Goal: Task Accomplishment & Management: Use online tool/utility

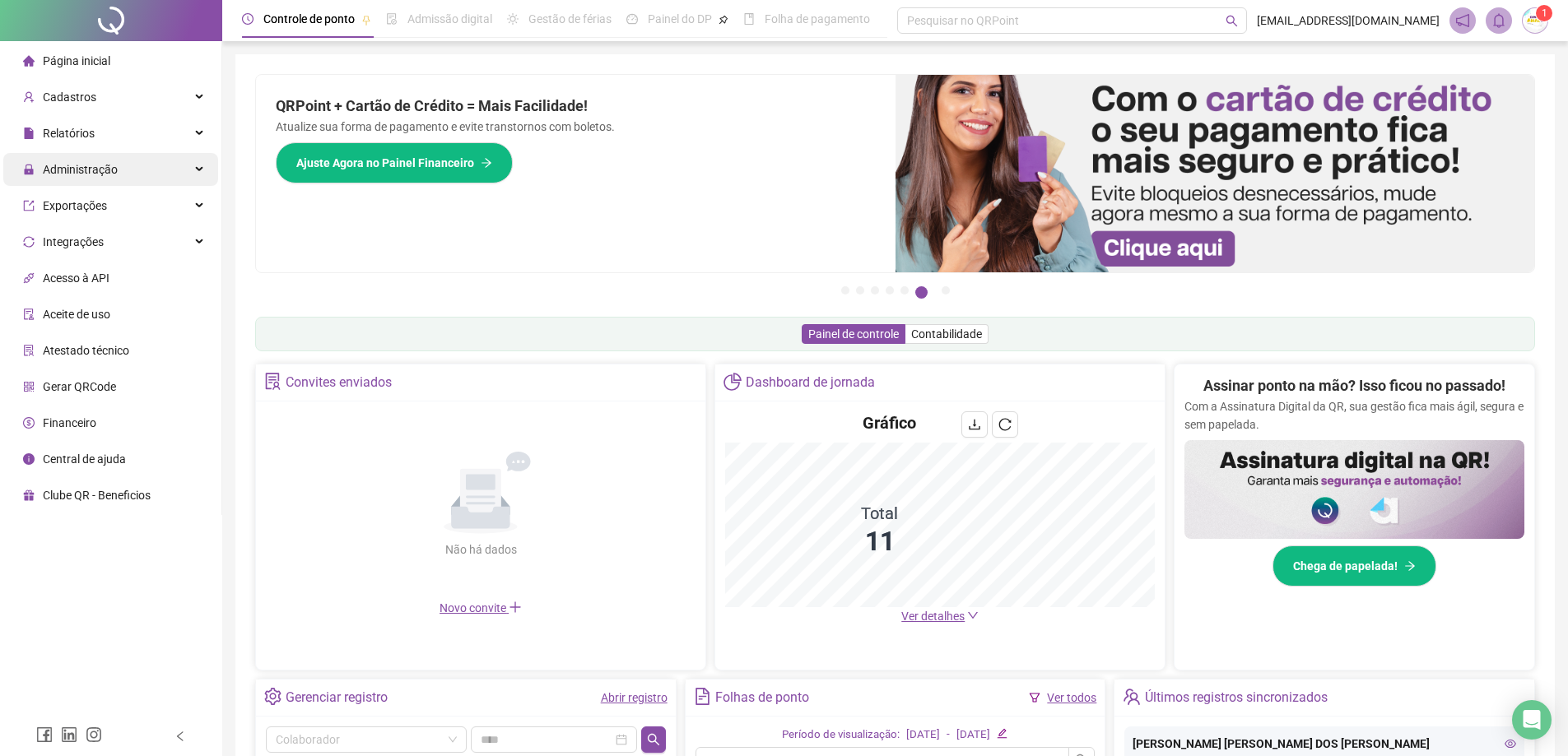
click at [107, 167] on span "Administração" at bounding box center [80, 170] width 75 height 14
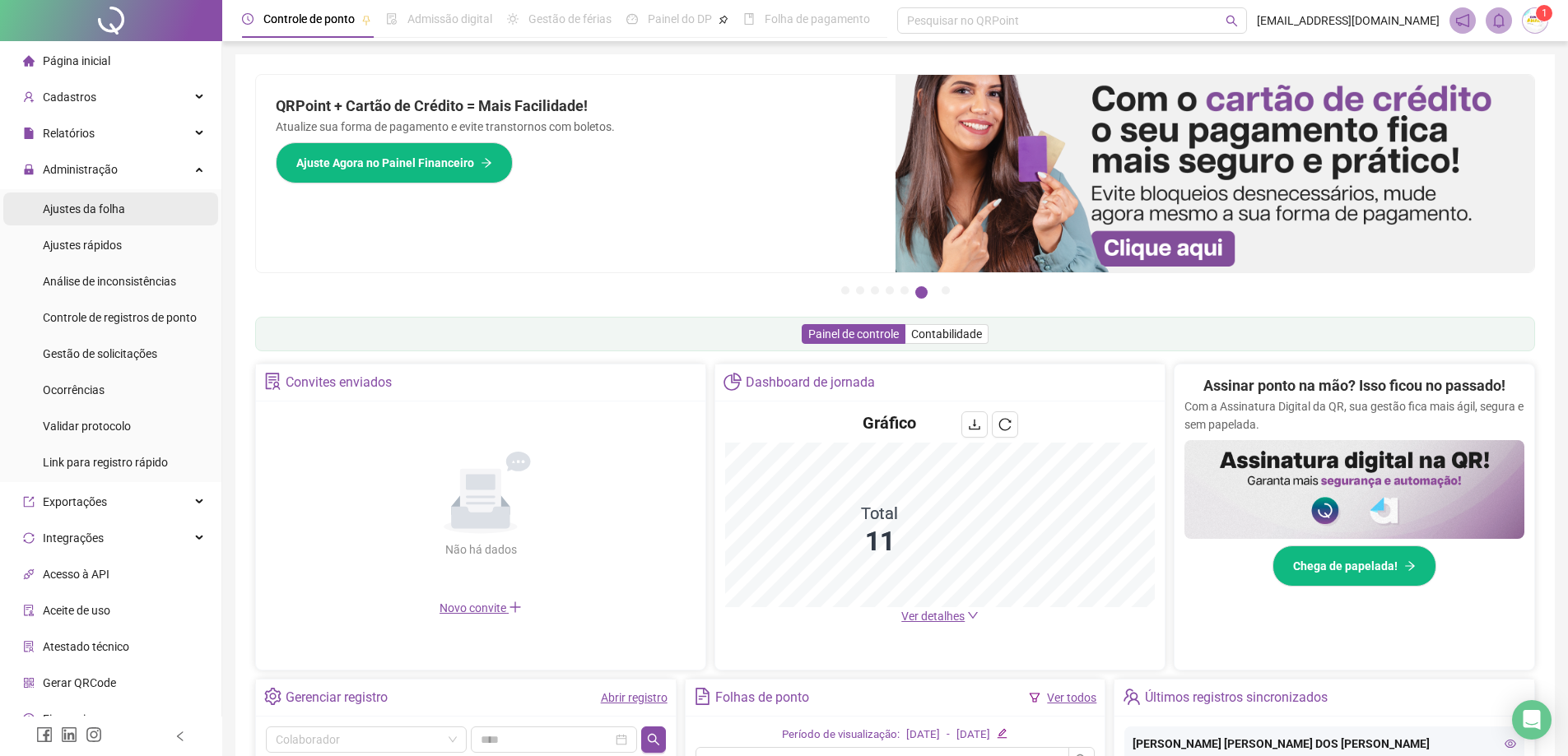
click at [136, 218] on li "Ajustes da folha" at bounding box center [110, 209] width 215 height 33
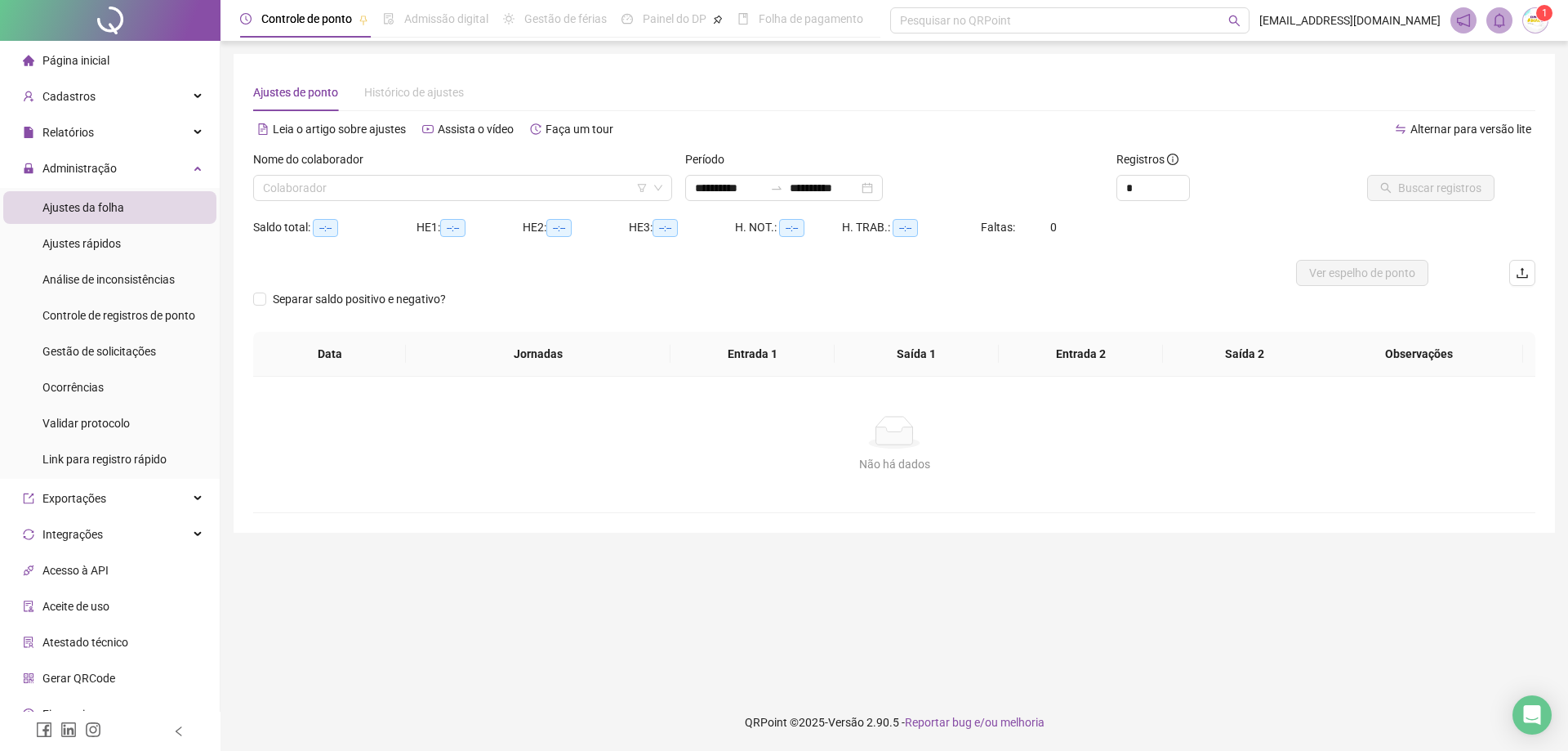
click at [310, 201] on div "Nome do colaborador Colaborador" at bounding box center [463, 182] width 432 height 64
click at [317, 199] on input "search" at bounding box center [455, 187] width 385 height 24
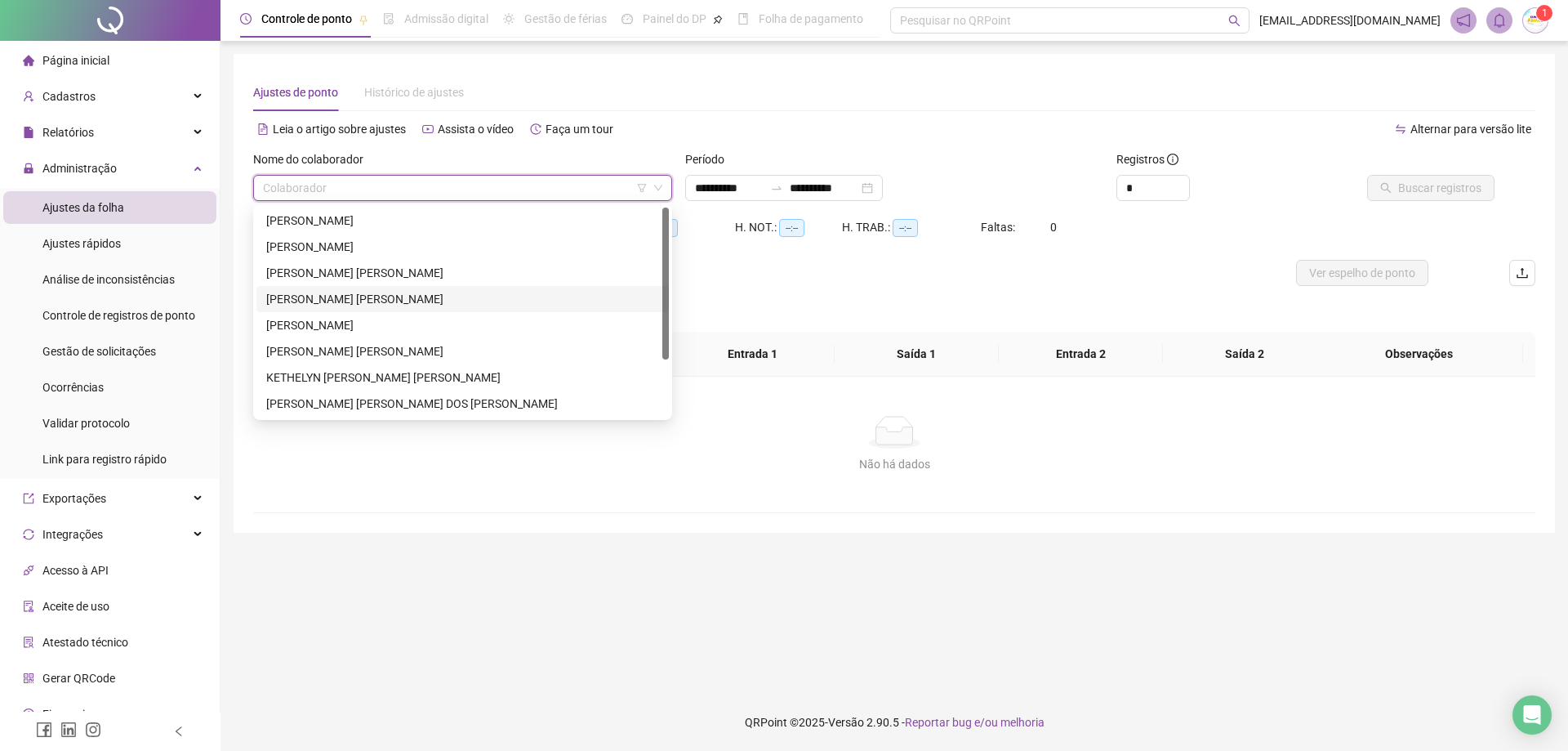
click at [362, 299] on div "[PERSON_NAME] [PERSON_NAME]" at bounding box center [463, 298] width 393 height 18
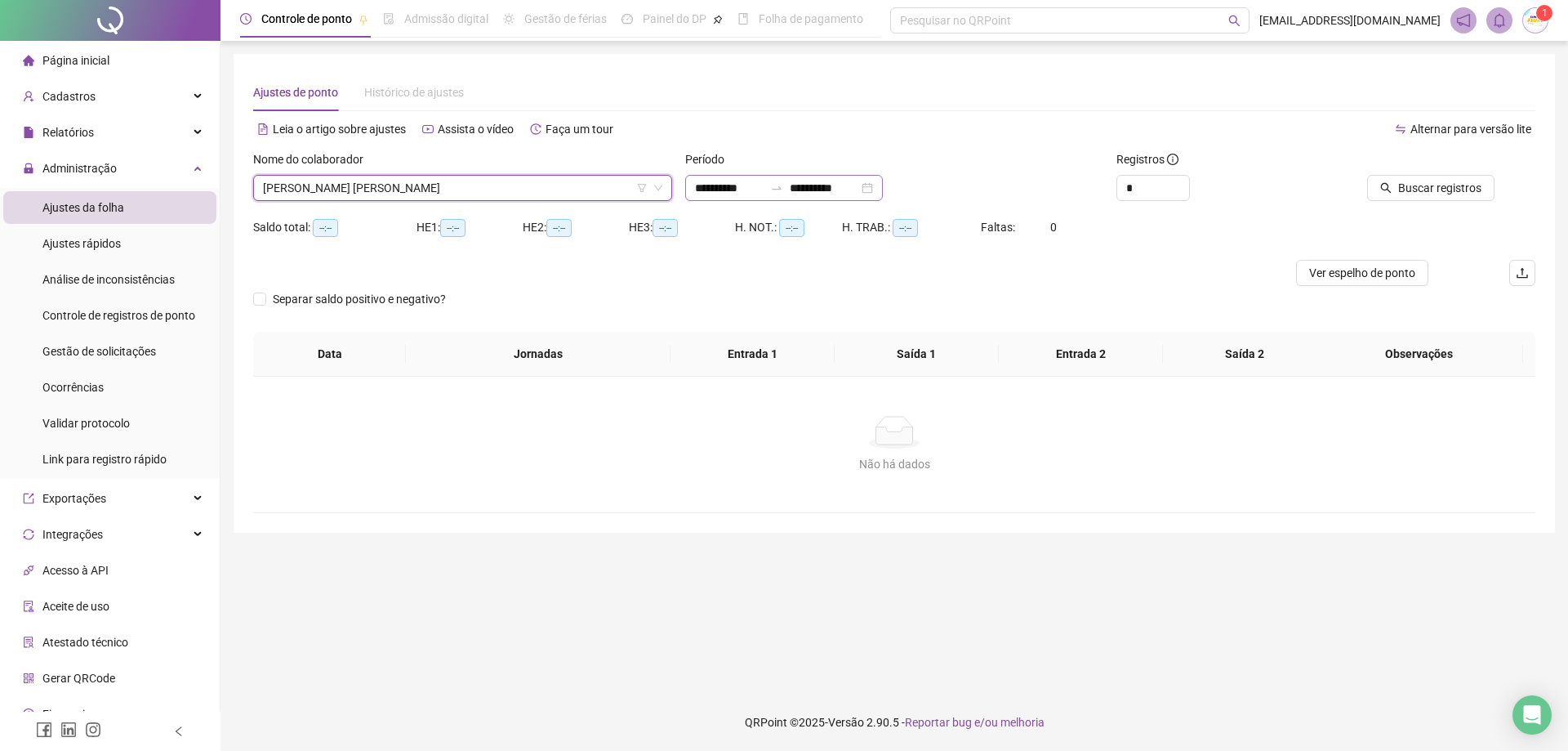
click at [883, 184] on div "**********" at bounding box center [784, 187] width 198 height 26
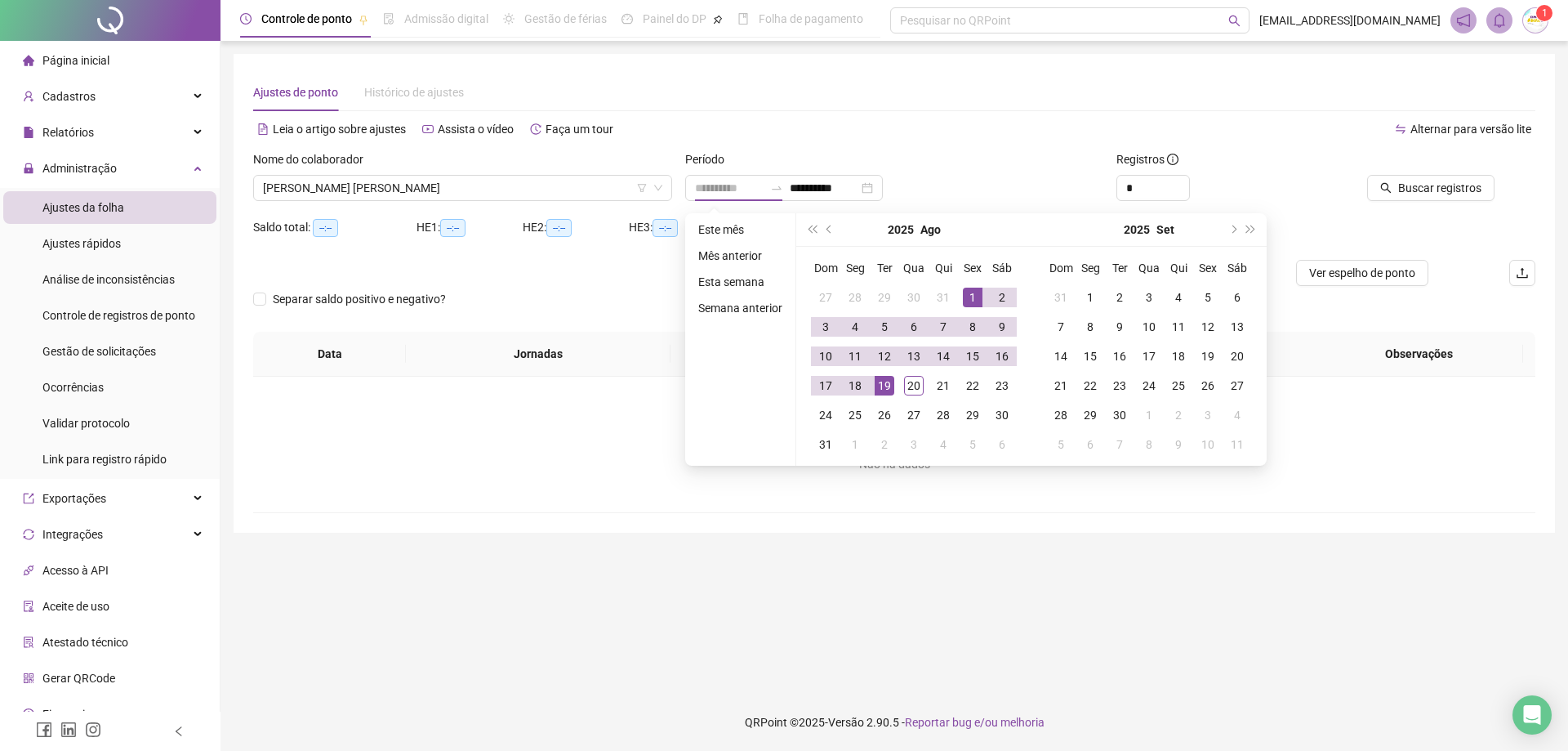
drag, startPoint x: 964, startPoint y: 294, endPoint x: 963, endPoint y: 303, distance: 9.1
click at [964, 298] on div "1" at bounding box center [972, 297] width 19 height 19
type input "**********"
click at [833, 441] on div "31" at bounding box center [826, 444] width 19 height 19
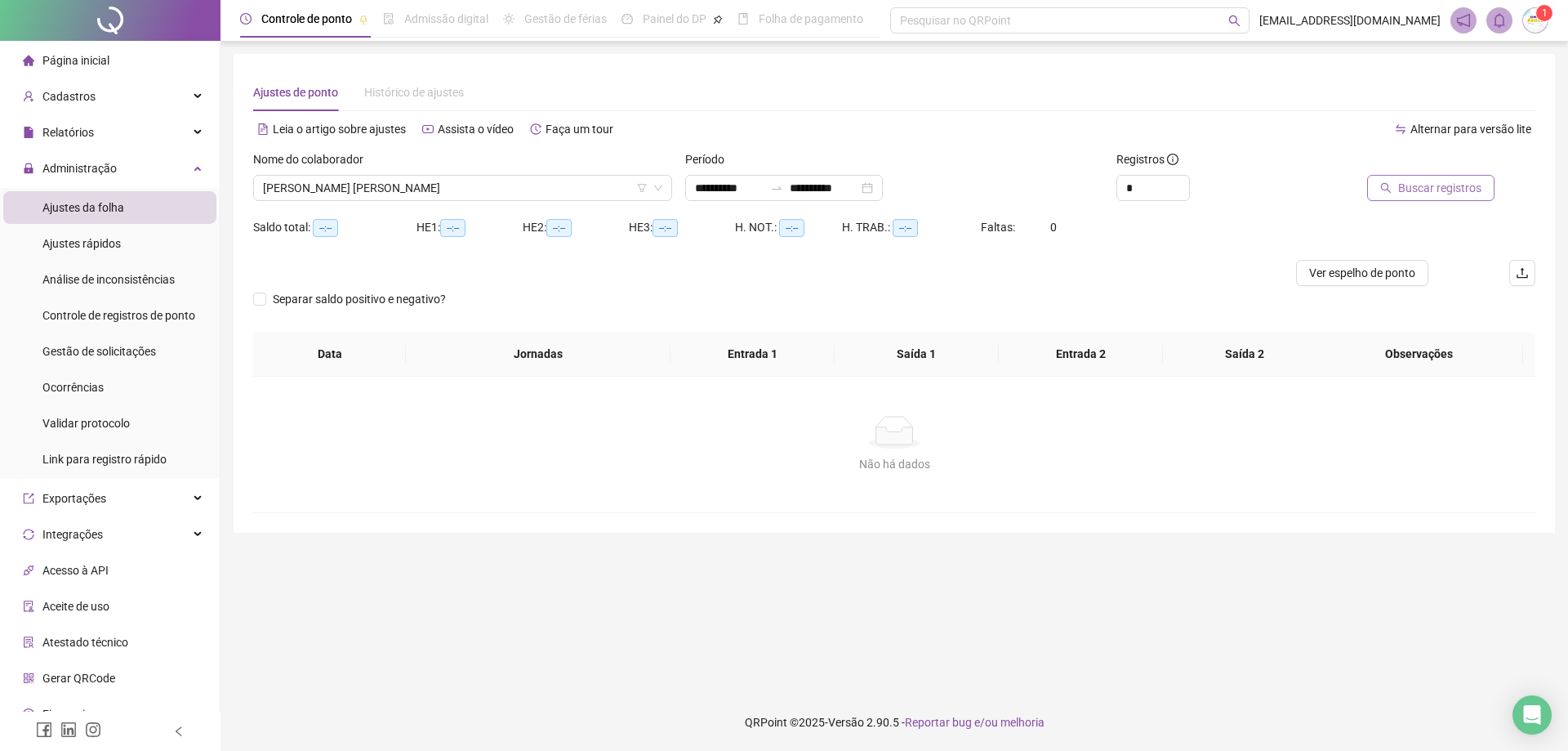
click at [1480, 192] on span "Buscar registros" at bounding box center [1440, 187] width 83 height 18
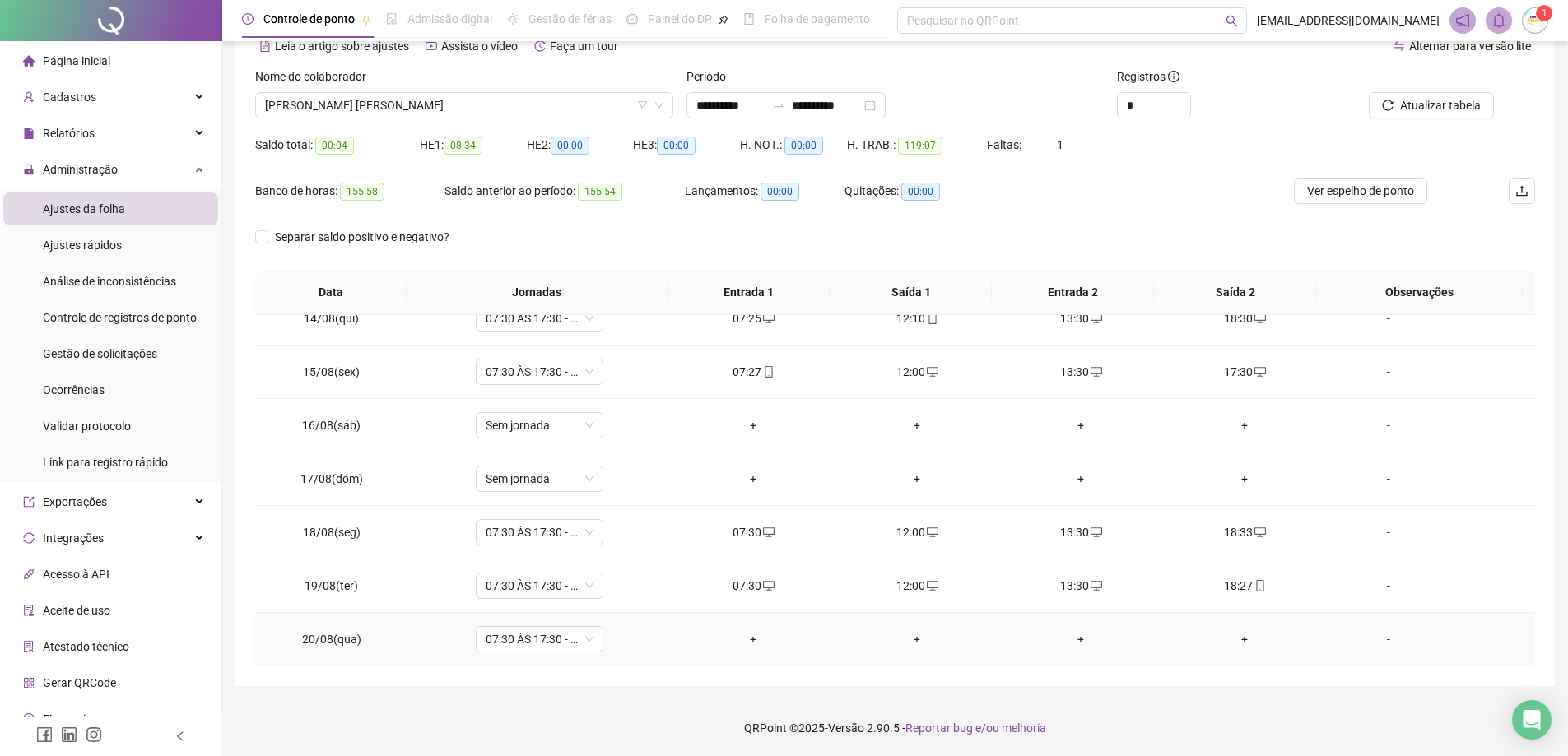
scroll to position [85, 0]
click at [756, 637] on div "+" at bounding box center [754, 638] width 138 height 18
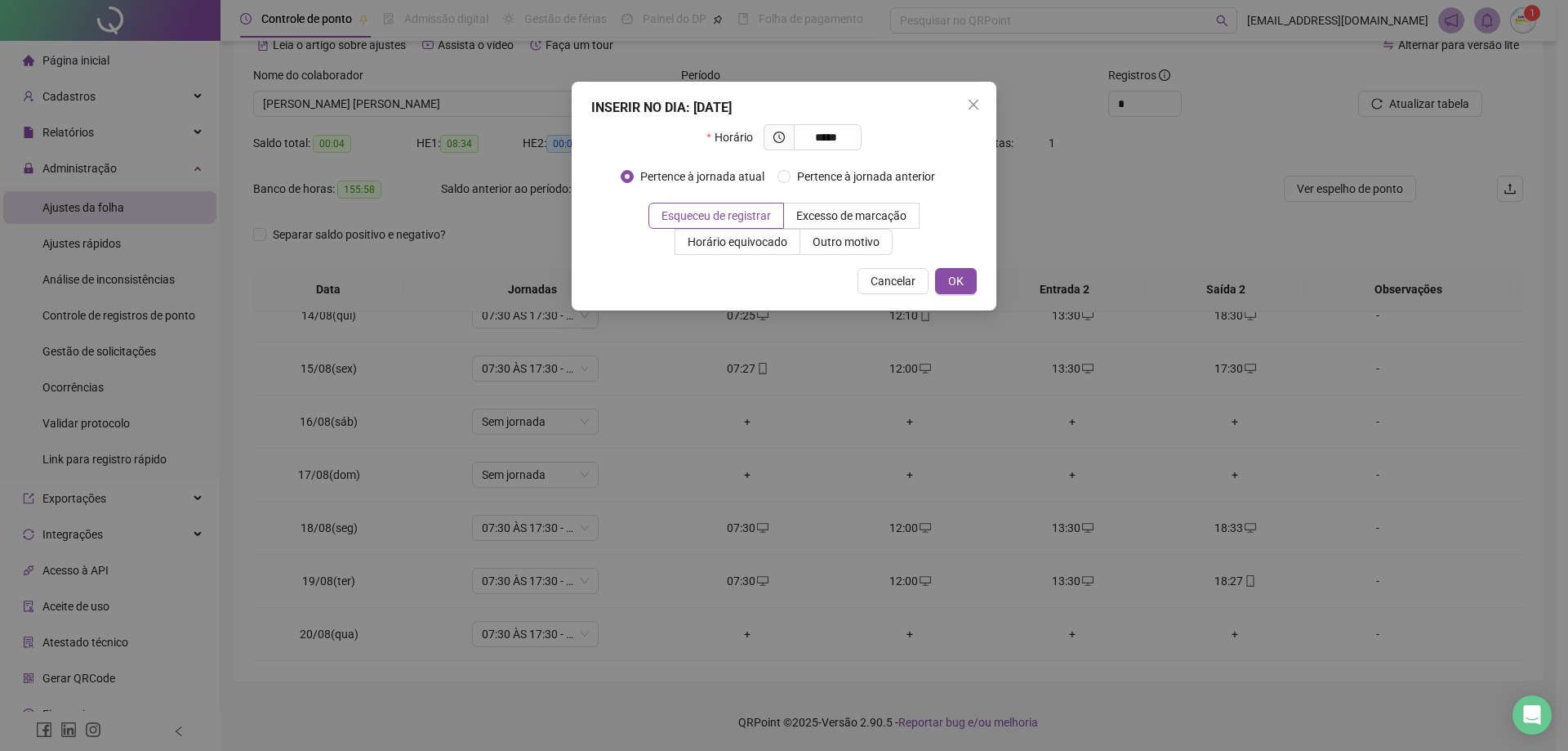
type input "*****"
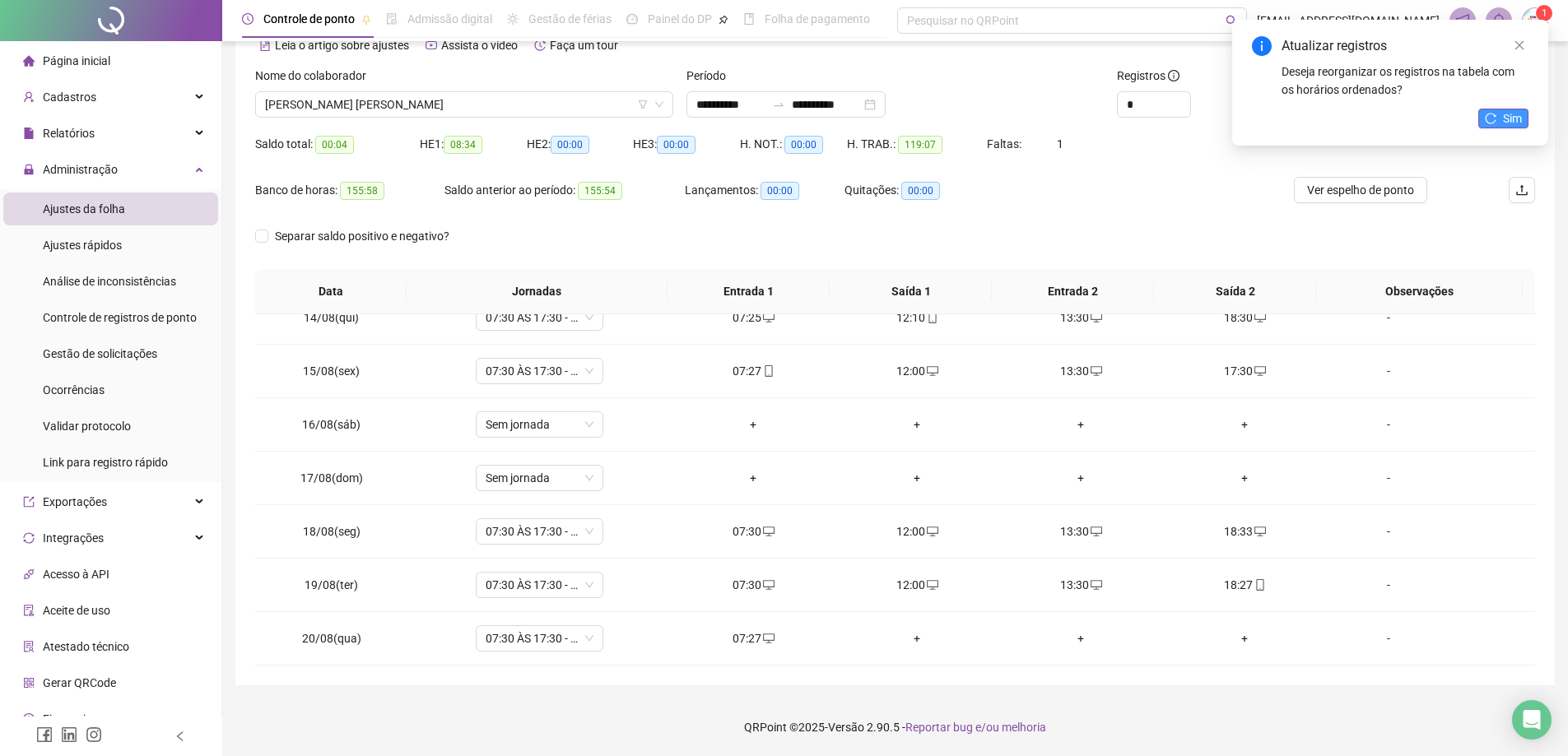
click at [1501, 124] on button "Sim" at bounding box center [1503, 118] width 50 height 20
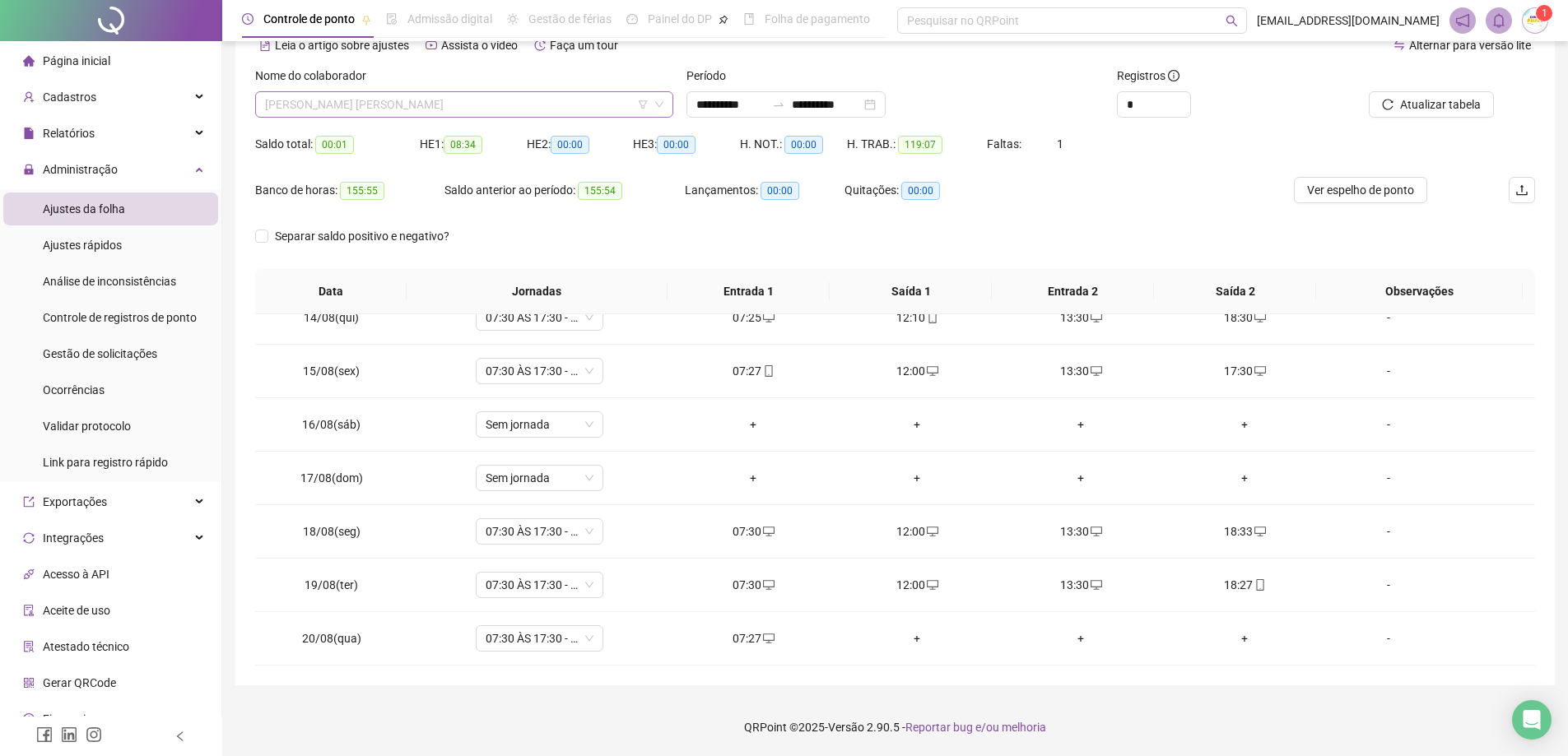
click at [461, 92] on span "[PERSON_NAME] [PERSON_NAME]" at bounding box center [464, 104] width 398 height 25
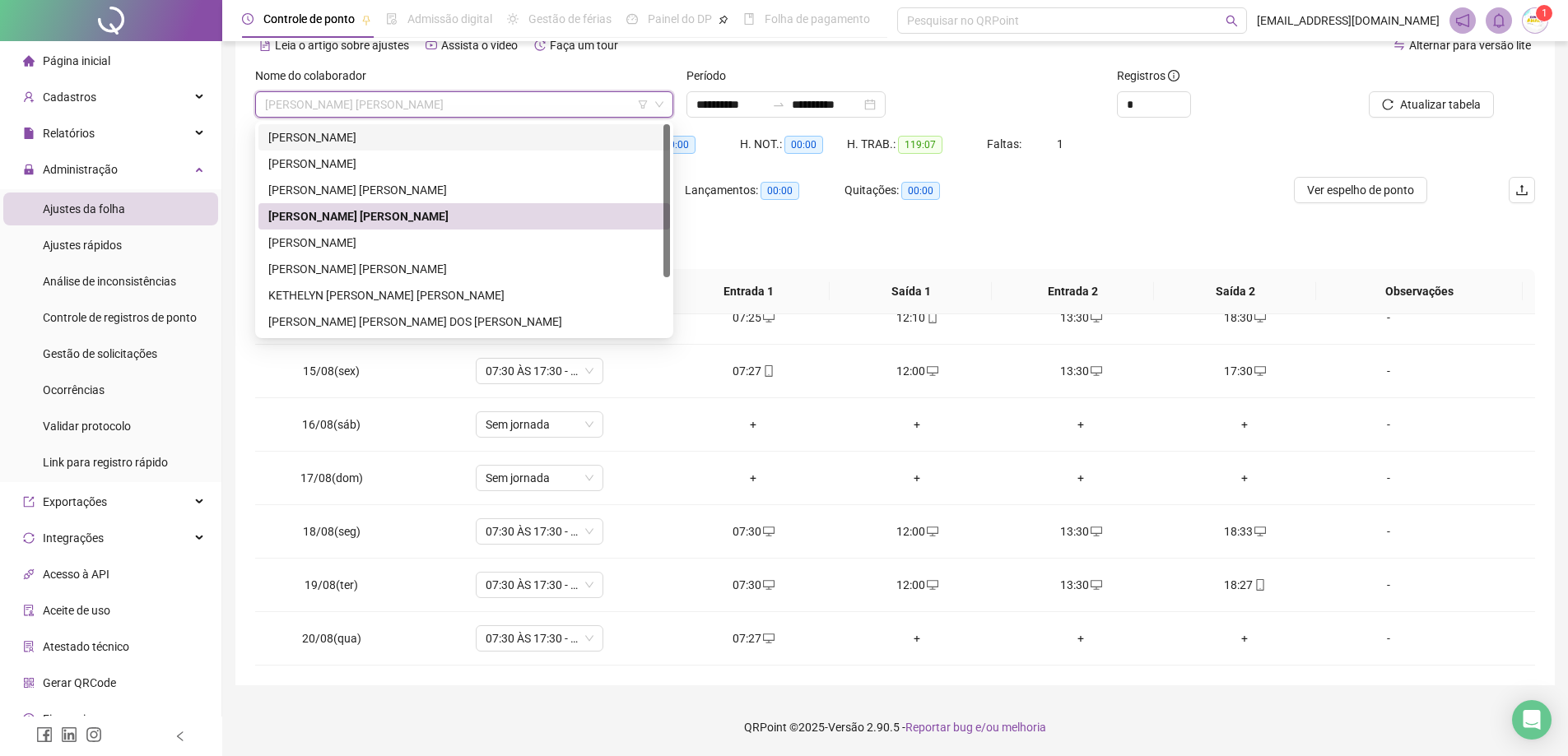
click at [425, 146] on div "[PERSON_NAME]" at bounding box center [464, 137] width 391 height 18
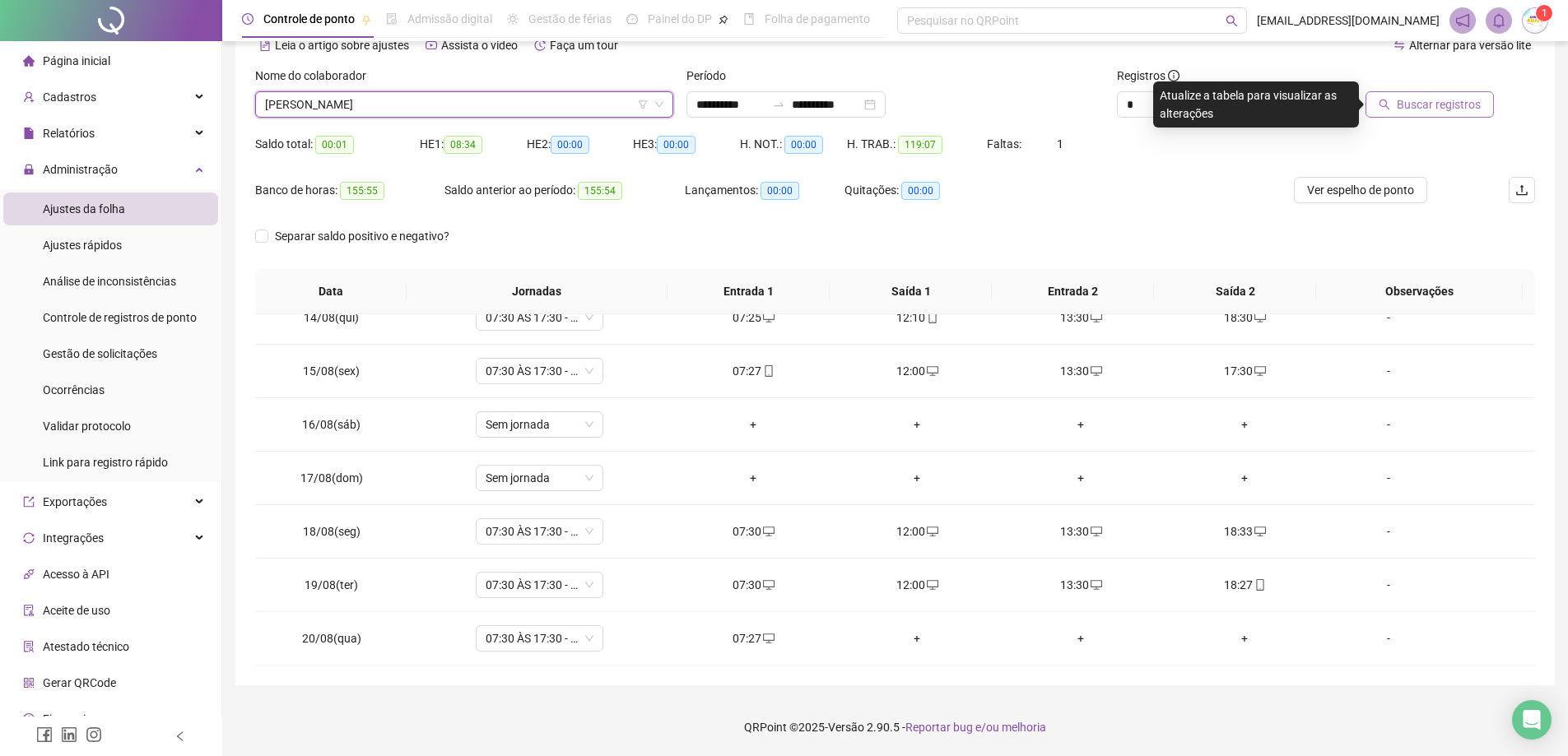
click at [1403, 99] on span "Buscar registros" at bounding box center [1438, 104] width 84 height 18
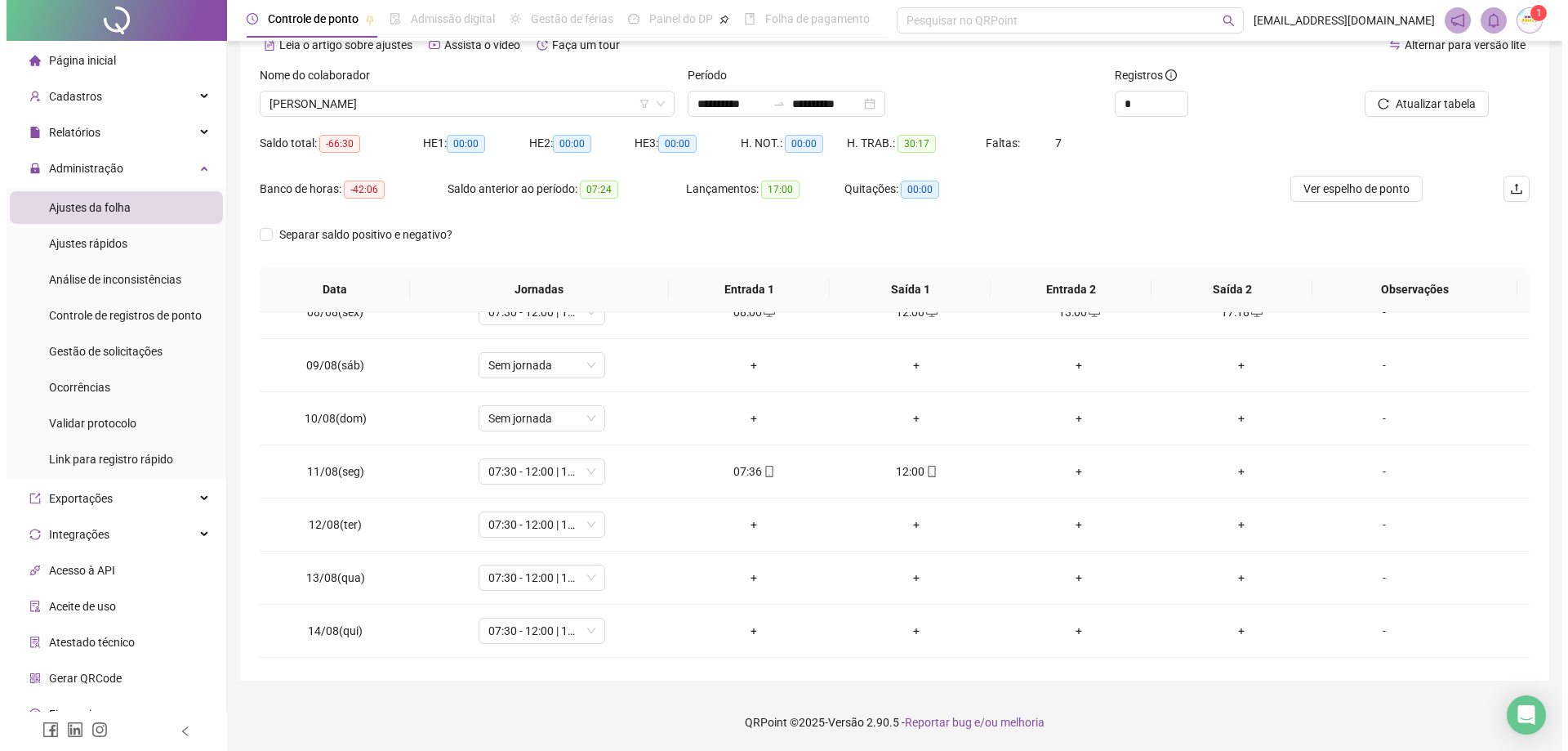
scroll to position [305, 0]
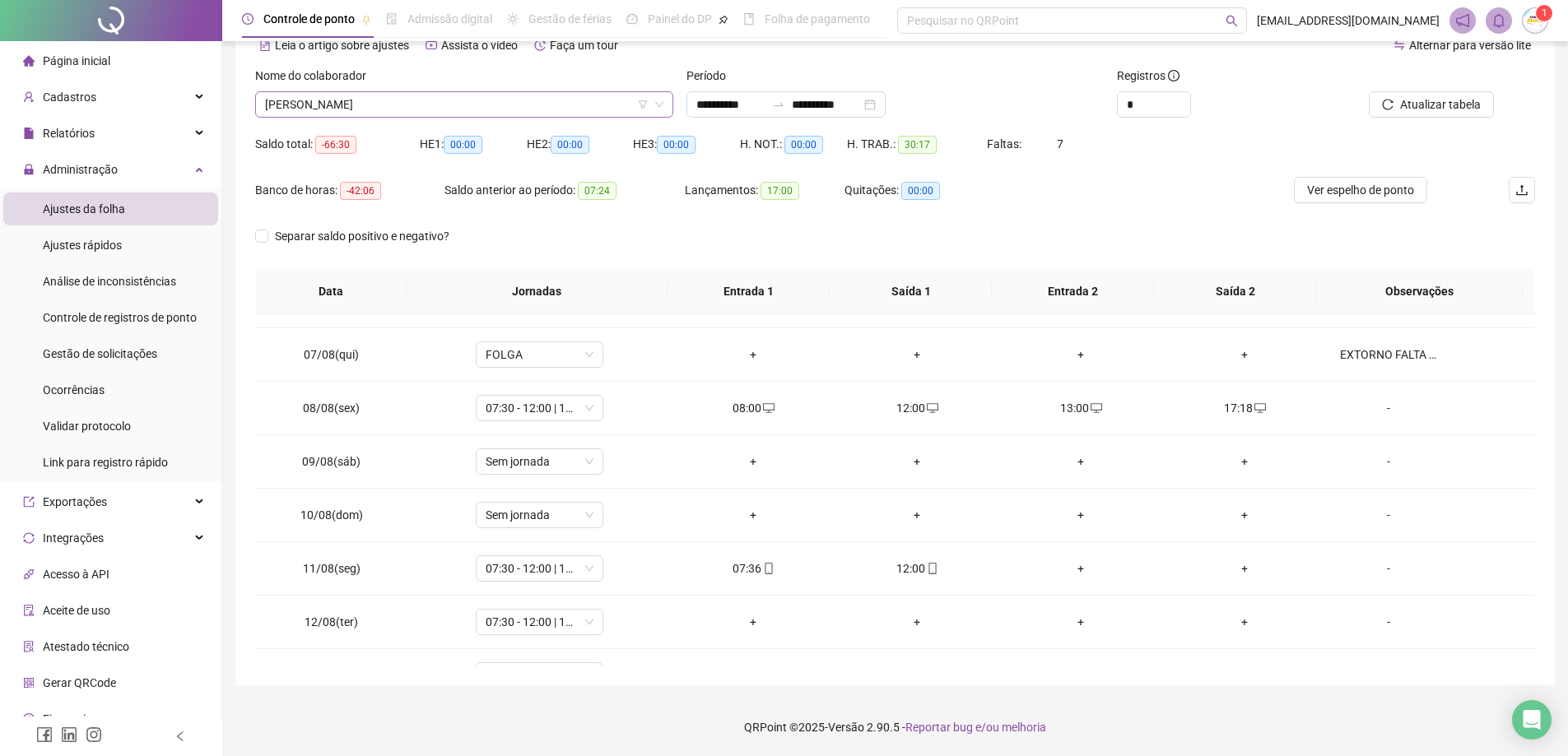
click at [410, 100] on span "[PERSON_NAME]" at bounding box center [464, 104] width 398 height 25
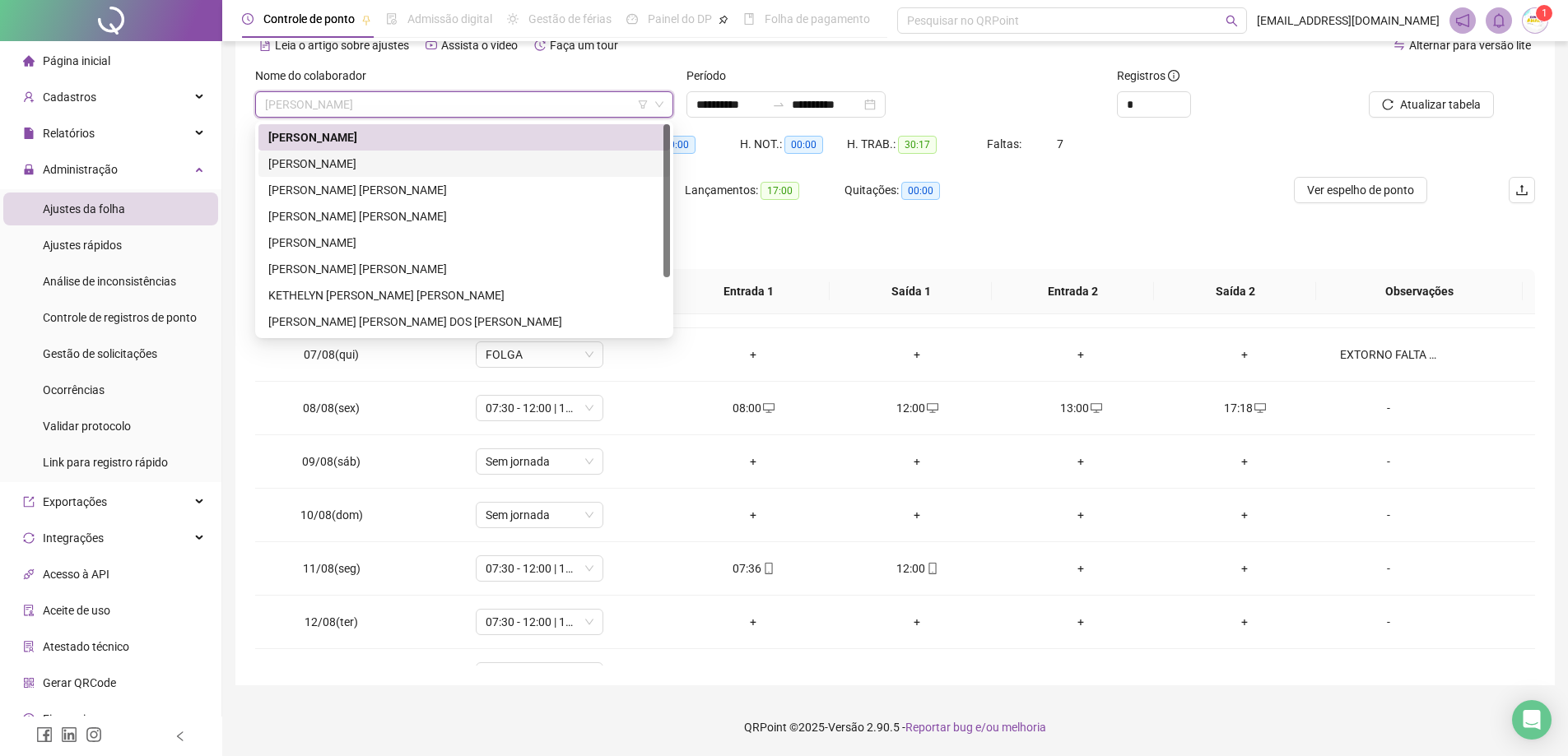
click at [399, 169] on div "[PERSON_NAME]" at bounding box center [464, 163] width 391 height 18
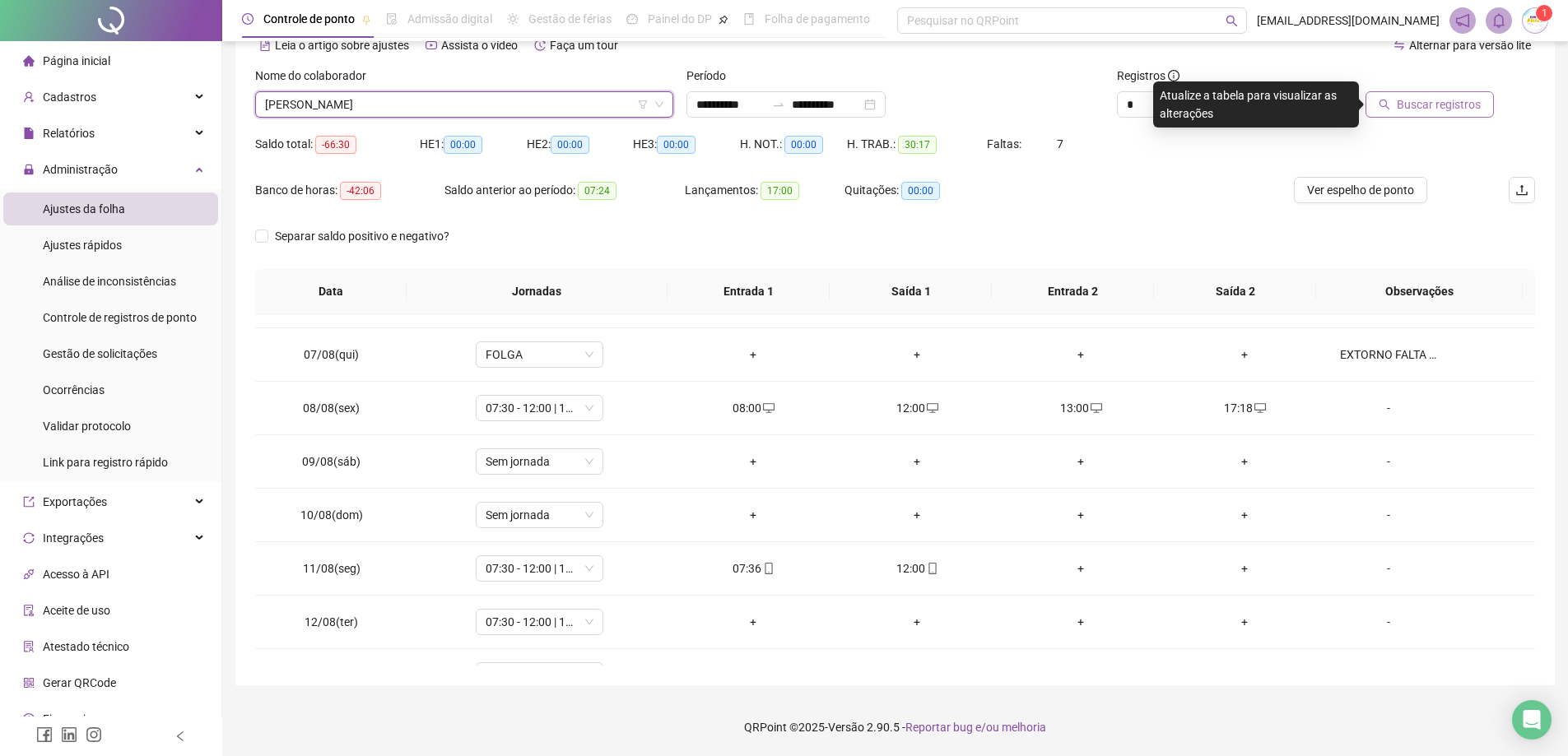
click at [1438, 104] on span "Buscar registros" at bounding box center [1438, 104] width 84 height 18
